Goal: Task Accomplishment & Management: Use online tool/utility

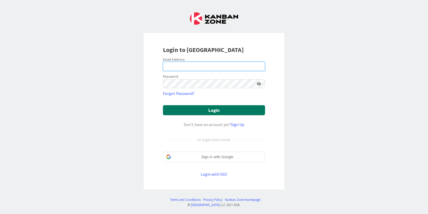
type input "[PERSON_NAME][EMAIL_ADDRESS][PERSON_NAME][DOMAIN_NAME]"
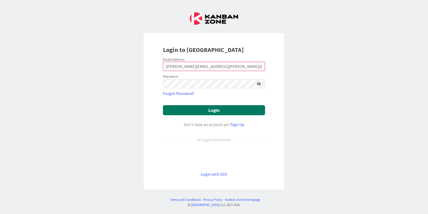
click at [191, 112] on button "Login" at bounding box center [214, 110] width 102 height 10
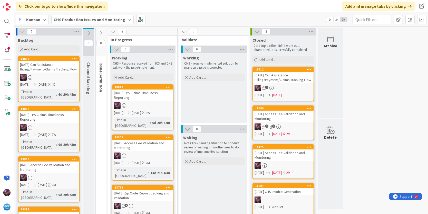
click at [129, 190] on div "[DATE] Zip Code Report tracking and Validation" at bounding box center [142, 195] width 61 height 11
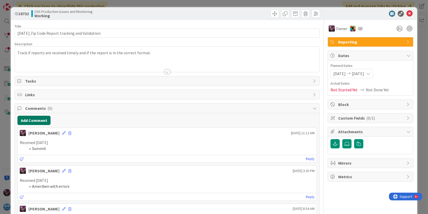
click at [34, 120] on button "Add Comment" at bounding box center [33, 120] width 33 height 9
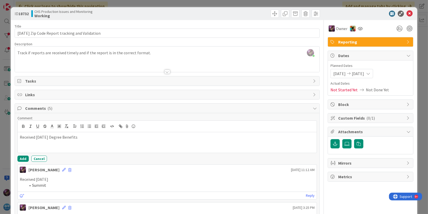
click at [49, 138] on p "Received [DATE] Degree Benefits" at bounding box center [167, 137] width 295 height 6
click at [70, 124] on button "button" at bounding box center [66, 126] width 7 height 6
click at [73, 124] on icon at bounding box center [75, 126] width 5 height 5
click at [89, 125] on icon "button" at bounding box center [89, 126] width 5 height 5
click at [95, 140] on li "90 Degree Benefits" at bounding box center [170, 143] width 289 height 6
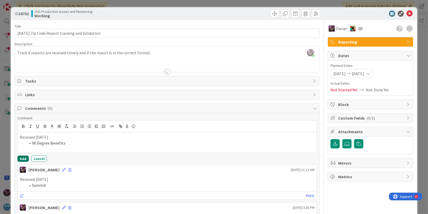
click at [21, 157] on button "Add" at bounding box center [22, 158] width 11 height 6
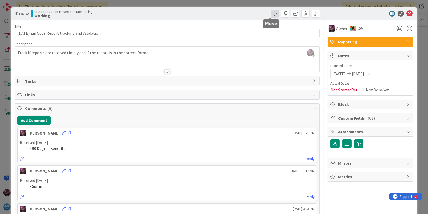
click at [271, 14] on span at bounding box center [275, 14] width 8 height 8
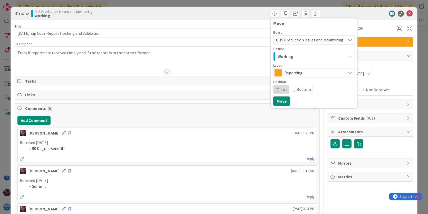
click at [281, 57] on span "Working" at bounding box center [286, 56] width 16 height 7
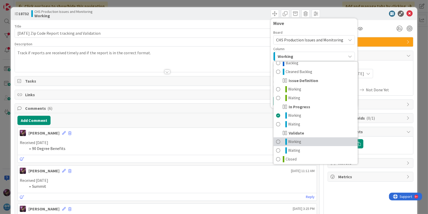
scroll to position [6, 0]
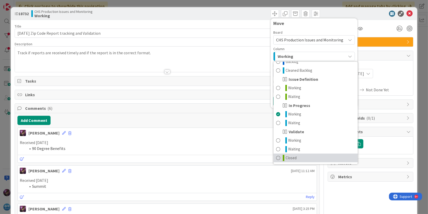
click at [276, 157] on span at bounding box center [278, 158] width 4 height 6
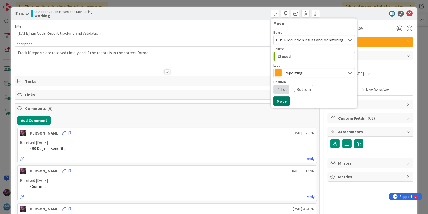
click at [277, 103] on button "Move" at bounding box center [281, 100] width 17 height 9
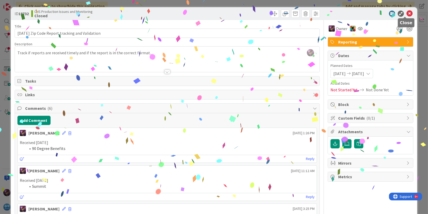
click at [407, 16] on icon at bounding box center [410, 14] width 6 height 6
